Goal: Task Accomplishment & Management: Manage account settings

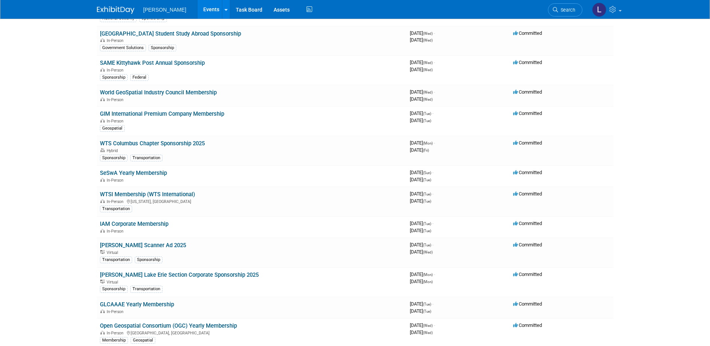
scroll to position [3038, 0]
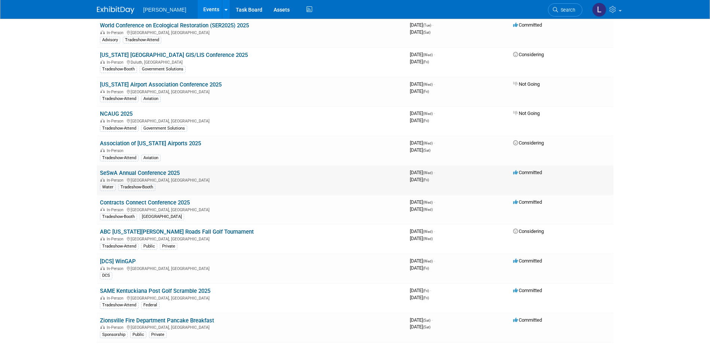
click at [130, 173] on link "SeSwA Annual Conference 2025" at bounding box center [140, 173] width 80 height 7
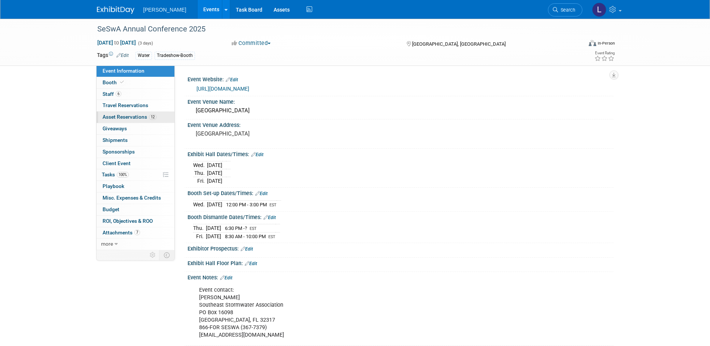
click at [136, 118] on span "Asset Reservations 12" at bounding box center [130, 117] width 54 height 6
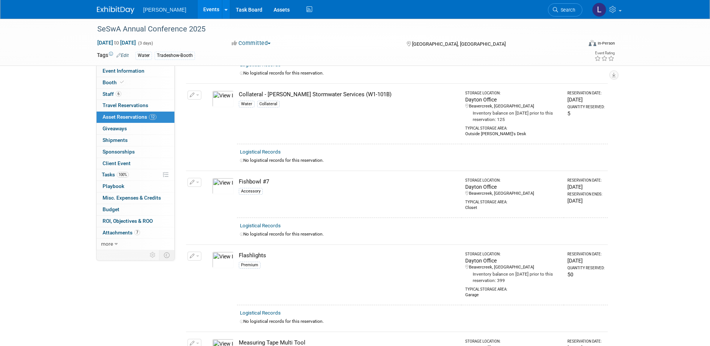
scroll to position [374, 0]
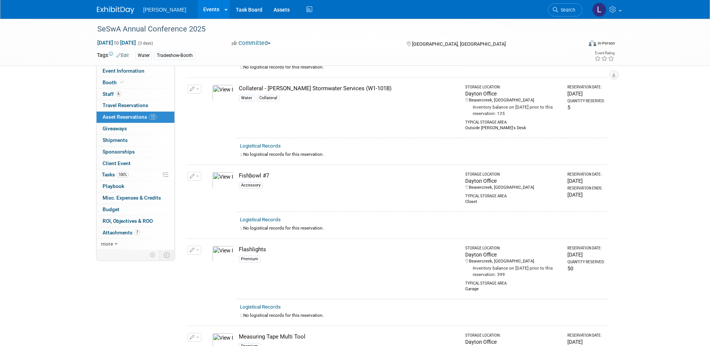
click at [197, 176] on span "button" at bounding box center [197, 176] width 3 height 1
click at [205, 210] on span "Cancel Reservation" at bounding box center [226, 212] width 48 height 6
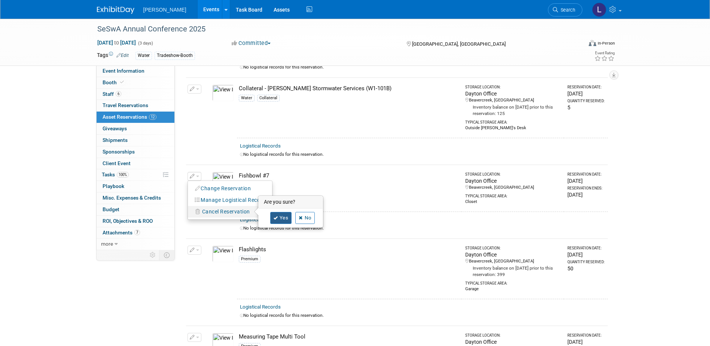
click at [281, 216] on link "Yes" at bounding box center [281, 218] width 22 height 12
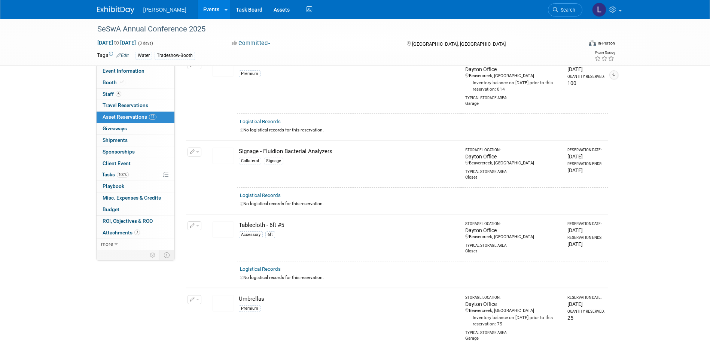
scroll to position [674, 0]
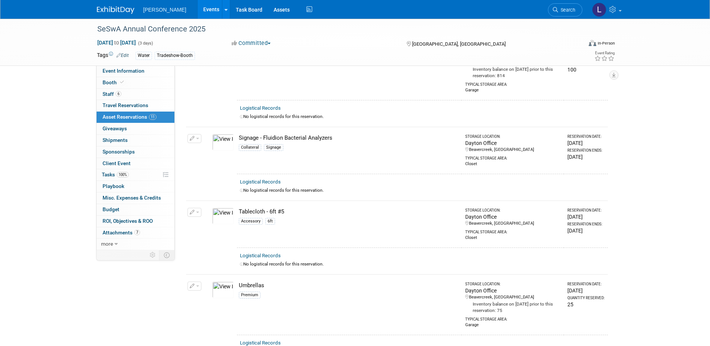
click at [194, 210] on icon "button" at bounding box center [192, 212] width 5 height 5
click at [206, 245] on span "Cancel Reservation" at bounding box center [226, 248] width 48 height 6
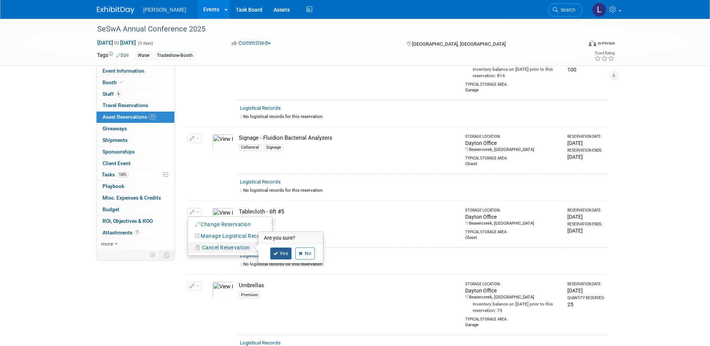
click at [280, 249] on link "Yes" at bounding box center [281, 254] width 22 height 12
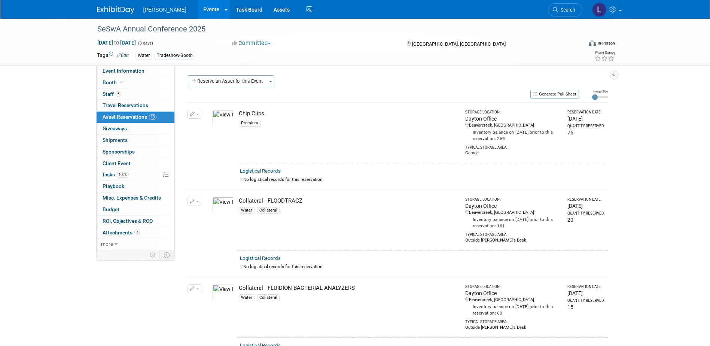
scroll to position [0, 0]
click at [132, 128] on link "0 Giveaways 0" at bounding box center [136, 128] width 78 height 11
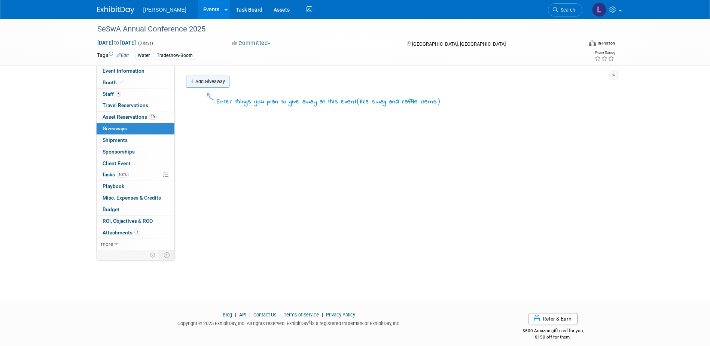
click at [207, 84] on link "Add Giveaway" at bounding box center [207, 82] width 43 height 12
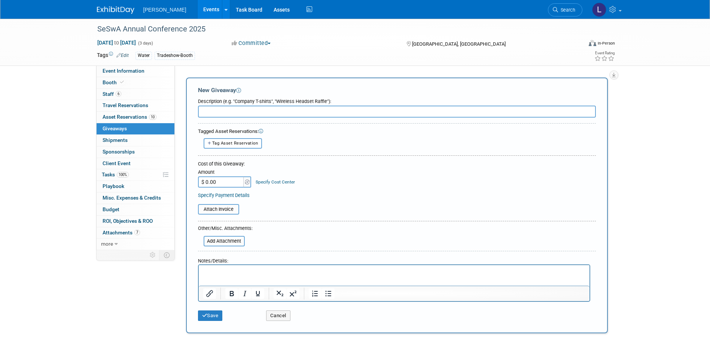
click at [212, 109] on input "text" at bounding box center [397, 112] width 398 height 12
click at [148, 113] on link "10 Asset Reservations 10" at bounding box center [136, 117] width 78 height 11
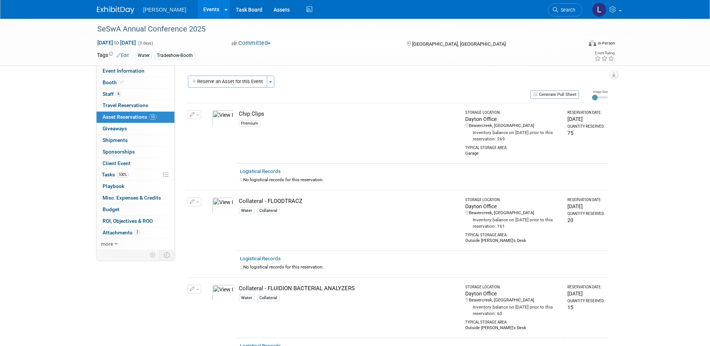
click at [228, 75] on div "Event Website: Edit [URL][DOMAIN_NAME] Event Venue Name: [GEOGRAPHIC_DATA] Even…" at bounding box center [394, 158] width 439 height 185
click at [228, 78] on button "Reserve an Asset for this Event" at bounding box center [227, 82] width 79 height 12
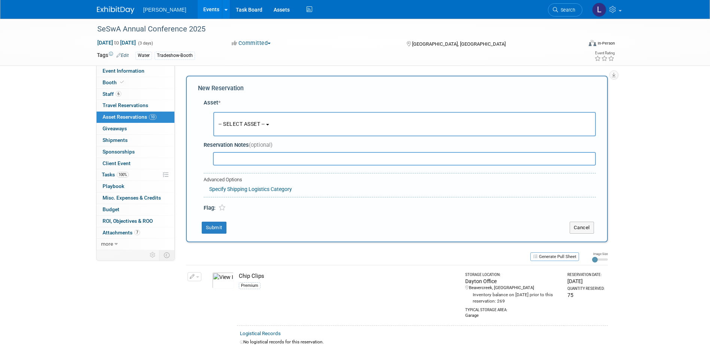
scroll to position [7, 0]
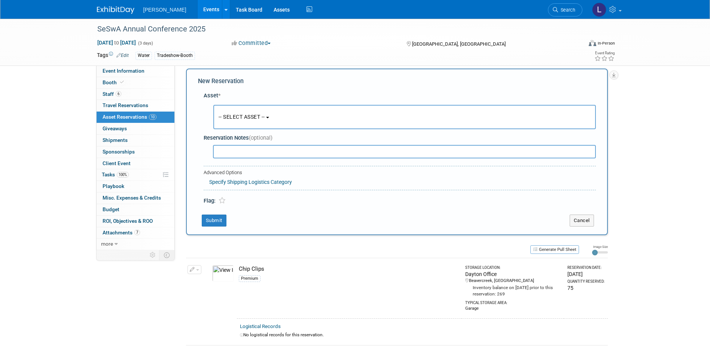
click at [232, 121] on button "-- SELECT ASSET --" at bounding box center [404, 117] width 383 height 24
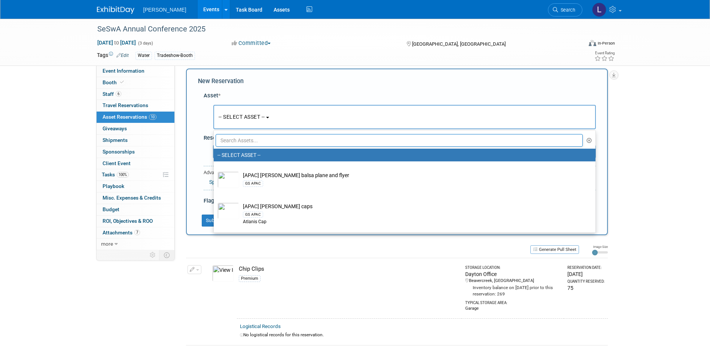
click at [246, 143] on input "text" at bounding box center [400, 140] width 368 height 13
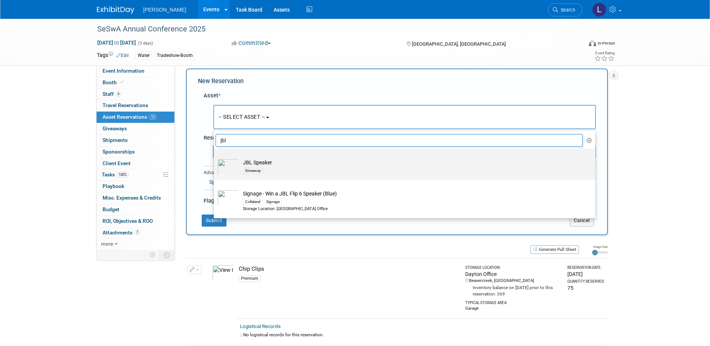
type input "jbl"
click at [261, 162] on td "JBL Speaker Giveaway" at bounding box center [410, 167] width 342 height 16
click at [215, 158] on input "JBL Speaker Giveaway" at bounding box center [212, 155] width 5 height 5
select select "10723120"
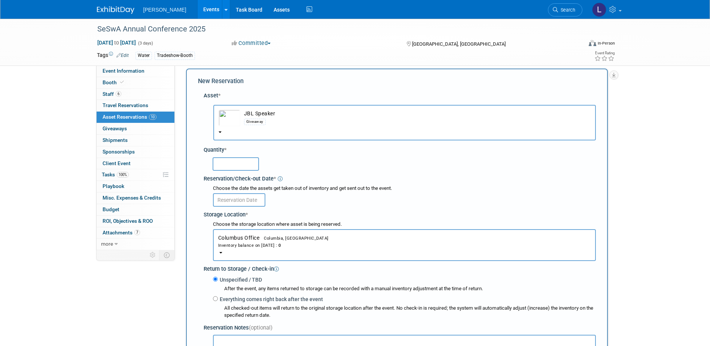
click at [229, 158] on input "text" at bounding box center [236, 163] width 46 height 13
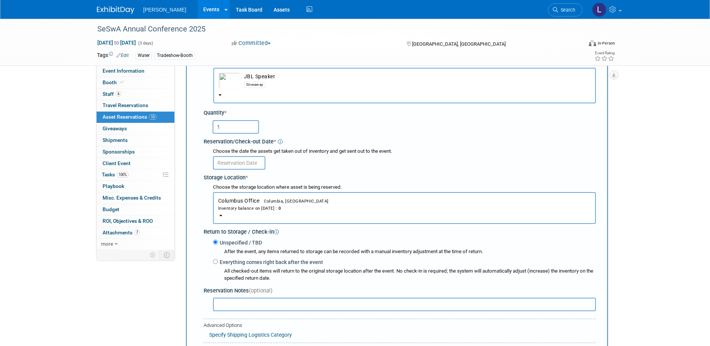
scroll to position [45, 0]
type input "1"
click at [257, 166] on input "text" at bounding box center [239, 162] width 52 height 13
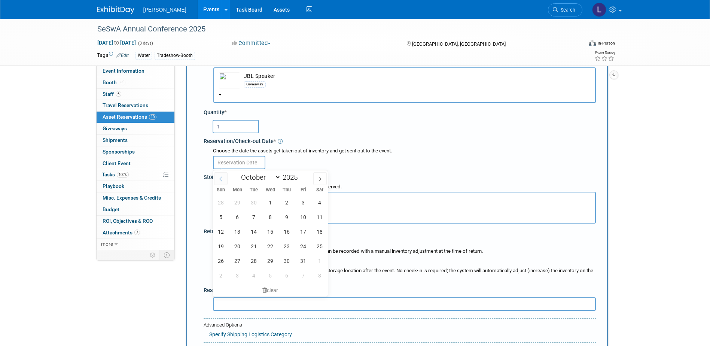
click at [222, 177] on icon at bounding box center [220, 178] width 5 height 5
select select "8"
click at [286, 197] on span "4" at bounding box center [287, 202] width 15 height 15
type input "[DATE]"
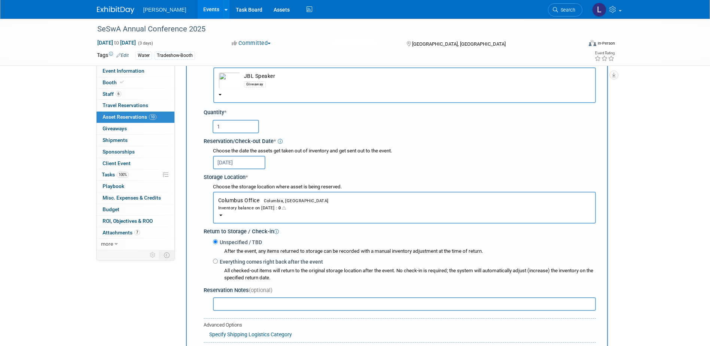
click at [341, 153] on div "Choose the date the assets get taken out of inventory and get sent out to the e…" at bounding box center [404, 151] width 383 height 7
click at [306, 216] on button "Columbus Office Columbia, [GEOGRAPHIC_DATA] Inventory balance on [DATE] : 0" at bounding box center [404, 208] width 383 height 32
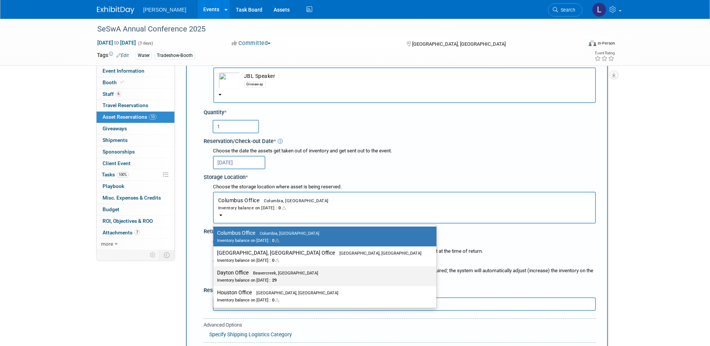
drag, startPoint x: 284, startPoint y: 276, endPoint x: 287, endPoint y: 273, distance: 4.2
click at [284, 276] on label "Dayton Office Beavercreek, [GEOGRAPHIC_DATA] Inventory balance on [DATE] : 29" at bounding box center [323, 276] width 212 height 17
click at [215, 275] on input "Dayton Office Beavercreek, [GEOGRAPHIC_DATA] Inventory balance on [DATE] : 29" at bounding box center [212, 272] width 5 height 5
select select "11223930"
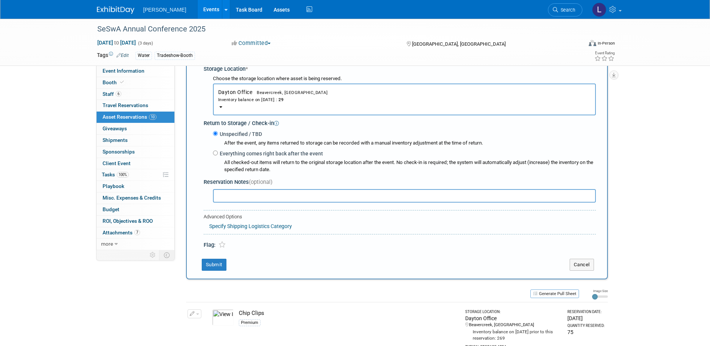
scroll to position [157, 0]
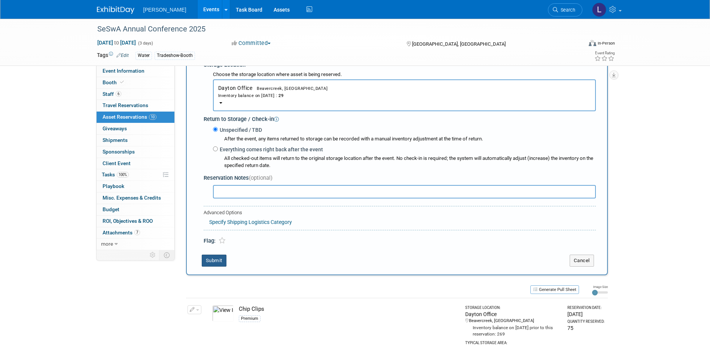
click at [222, 264] on button "Submit" at bounding box center [214, 261] width 25 height 12
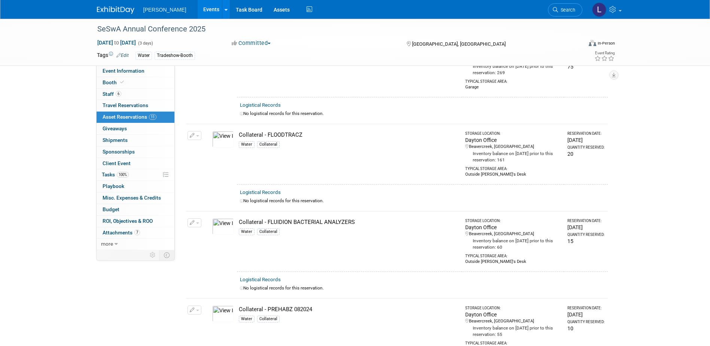
scroll to position [0, 0]
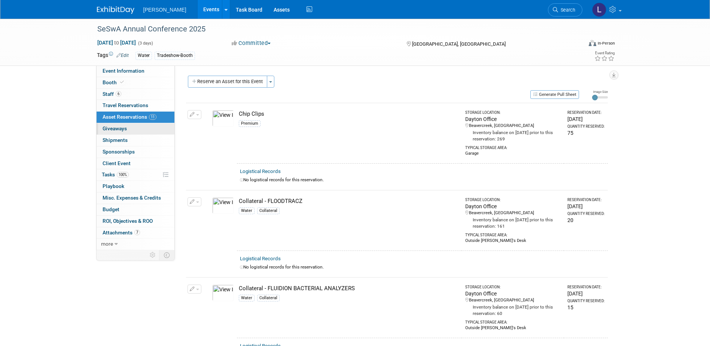
click at [136, 124] on link "0 Giveaways 0" at bounding box center [136, 128] width 78 height 11
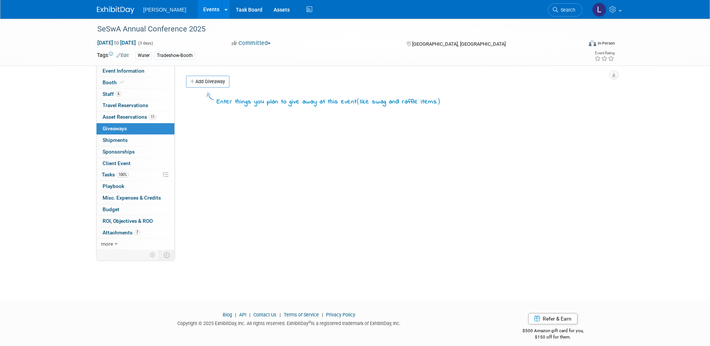
click at [207, 87] on link "Add Giveaway" at bounding box center [207, 82] width 43 height 12
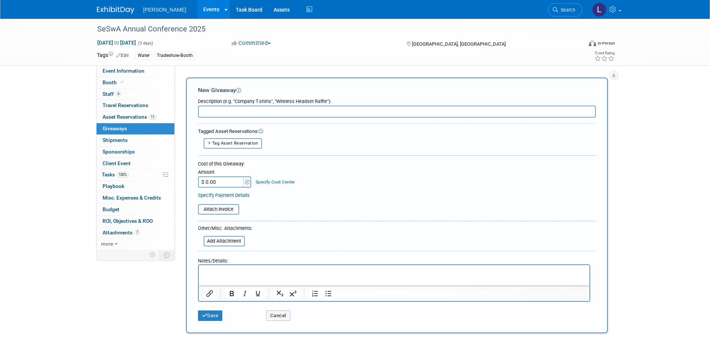
click at [212, 102] on div "Description (e.g. "Company T-shirts", "Wireless Headset Raffle"):" at bounding box center [397, 100] width 398 height 10
drag, startPoint x: 217, startPoint y: 108, endPoint x: 209, endPoint y: 106, distance: 8.2
click at [209, 106] on input "text" at bounding box center [397, 112] width 398 height 12
type input "F"
type input "Now Hiring"
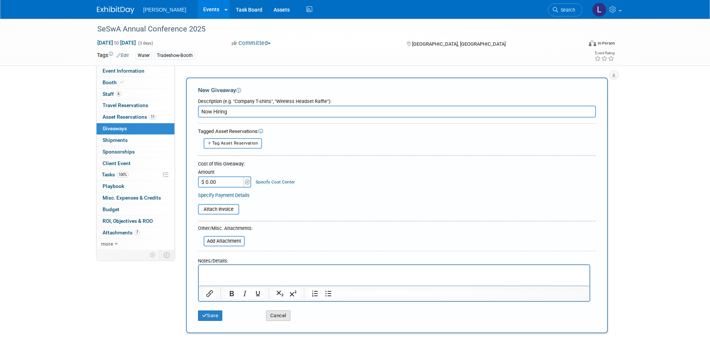
click at [281, 315] on button "Cancel" at bounding box center [278, 315] width 24 height 10
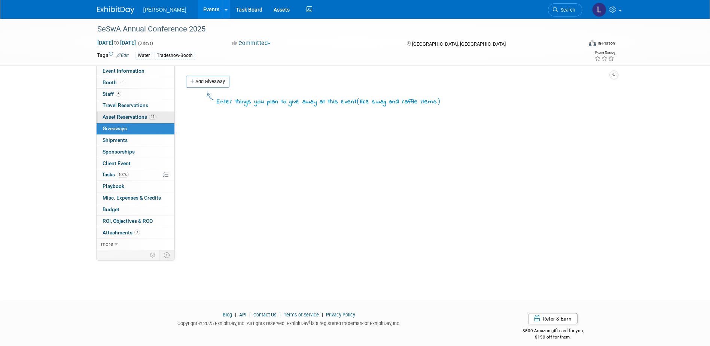
click at [139, 114] on span "Asset Reservations 11" at bounding box center [130, 117] width 54 height 6
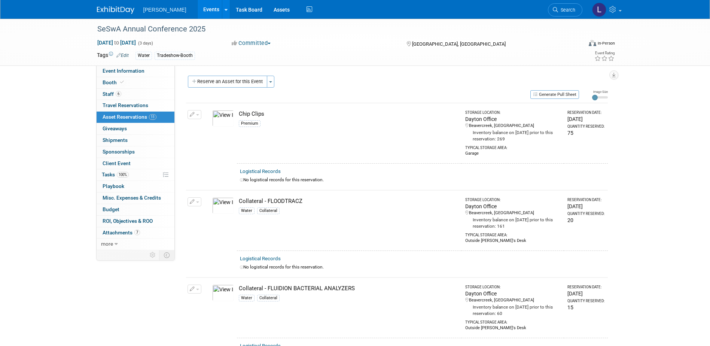
click at [246, 87] on button "Reserve an Asset for this Event" at bounding box center [227, 82] width 79 height 12
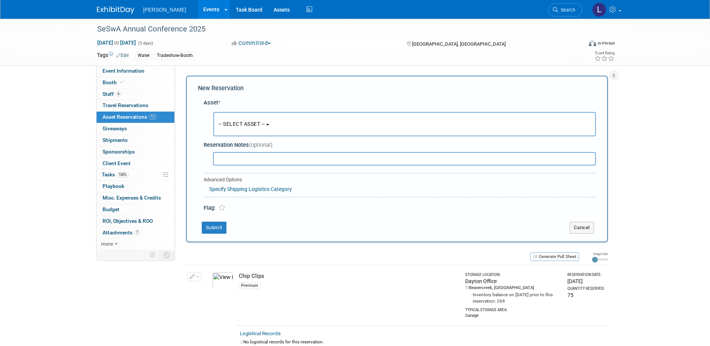
scroll to position [7, 0]
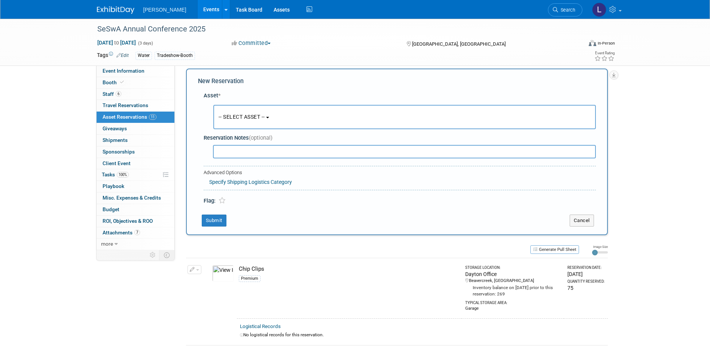
click at [322, 116] on button "-- SELECT ASSET --" at bounding box center [404, 117] width 383 height 24
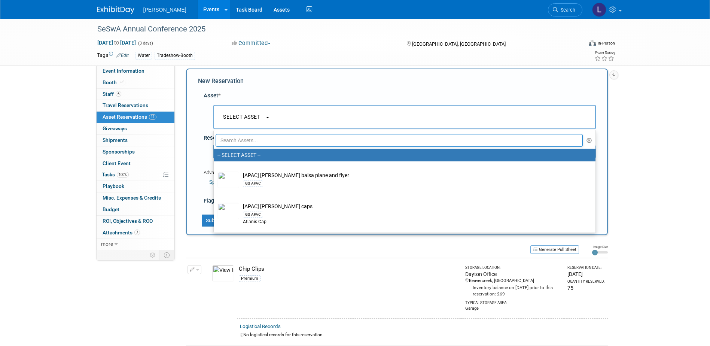
click at [262, 136] on input "text" at bounding box center [400, 140] width 368 height 13
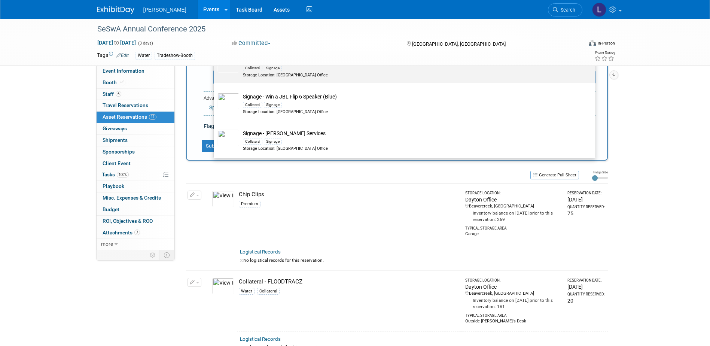
scroll to position [82, 0]
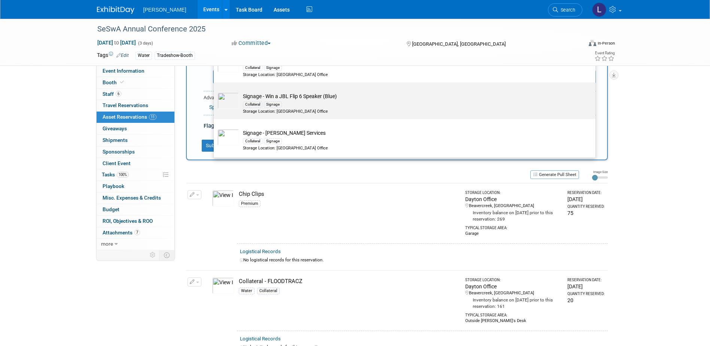
type input "signage"
click at [335, 101] on div "Collateral Signage" at bounding box center [412, 104] width 338 height 9
click at [215, 91] on input "Signage - Win a JBL Flip 6 Speaker (Blue) Collateral Signage Storage Location: …" at bounding box center [212, 89] width 5 height 5
select select "10728416"
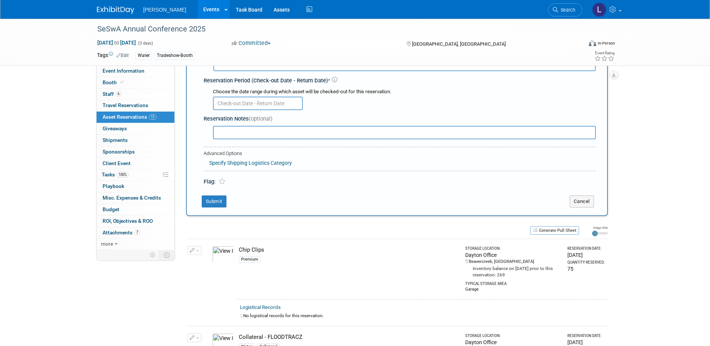
scroll to position [0, 0]
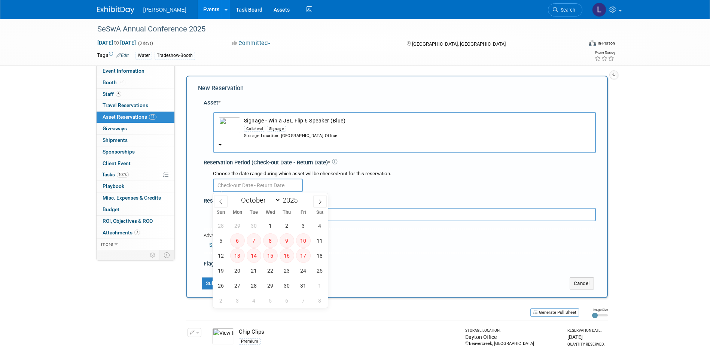
click at [240, 190] on input "text" at bounding box center [258, 185] width 90 height 13
click at [220, 202] on icon at bounding box center [220, 201] width 5 height 5
click at [318, 198] on span at bounding box center [319, 201] width 13 height 13
select select "9"
click at [267, 227] on span "1" at bounding box center [270, 225] width 15 height 15
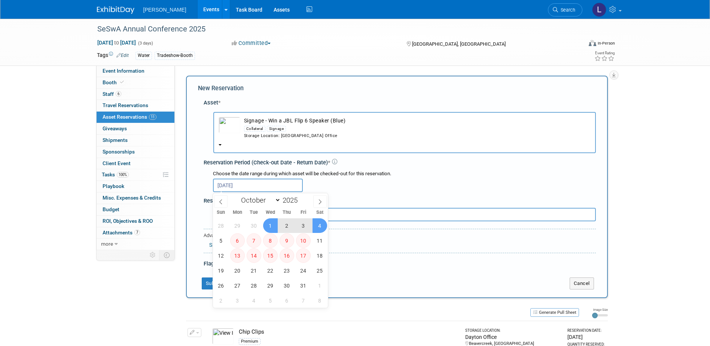
click at [316, 225] on span "4" at bounding box center [320, 225] width 15 height 15
type input "[DATE] to [DATE]"
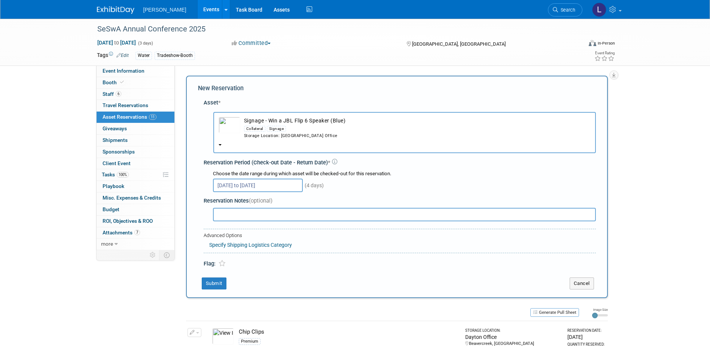
click at [227, 287] on td "Submit" at bounding box center [378, 283] width 361 height 12
click at [204, 288] on button "Submit" at bounding box center [214, 283] width 25 height 12
